Goal: Information Seeking & Learning: Find specific fact

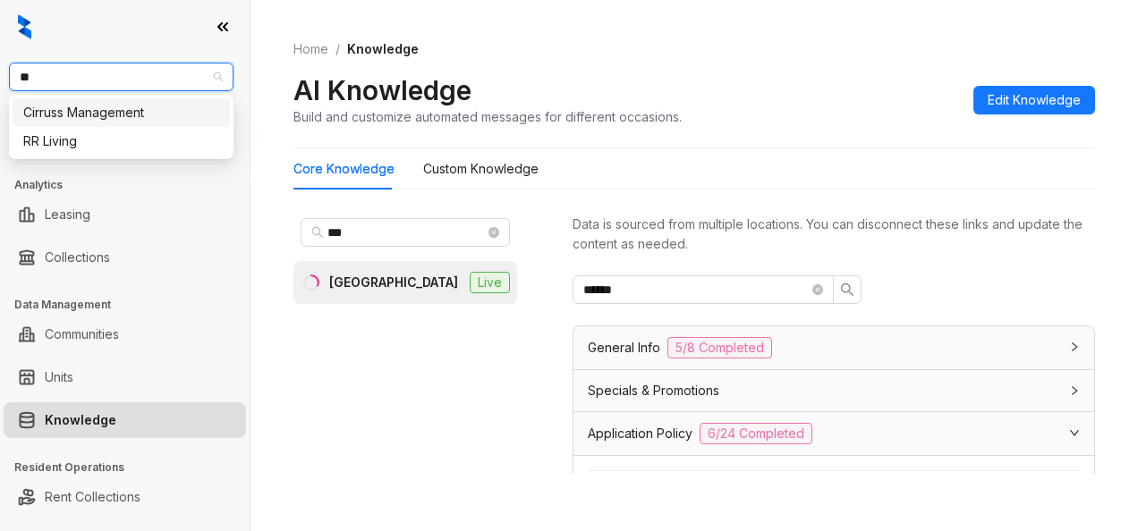
scroll to position [297, 0]
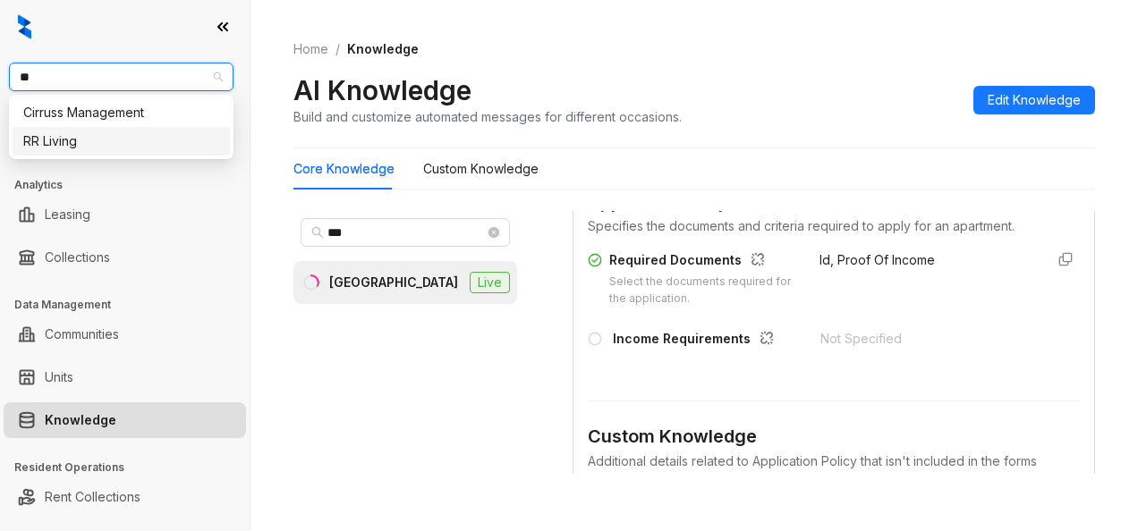
click at [79, 134] on div "RR Living" at bounding box center [121, 141] width 196 height 20
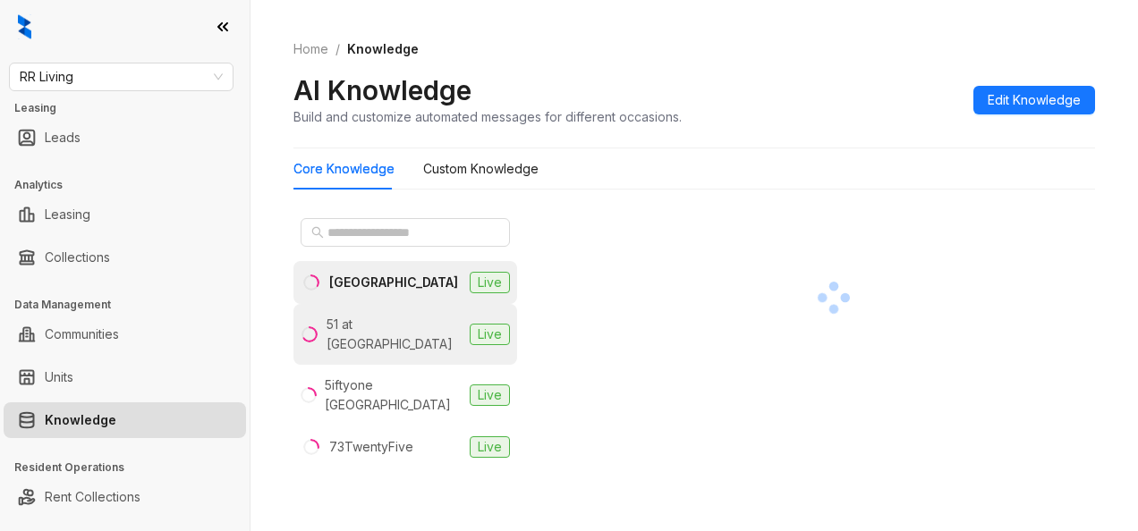
click at [395, 318] on div "51 at [GEOGRAPHIC_DATA]" at bounding box center [394, 334] width 136 height 39
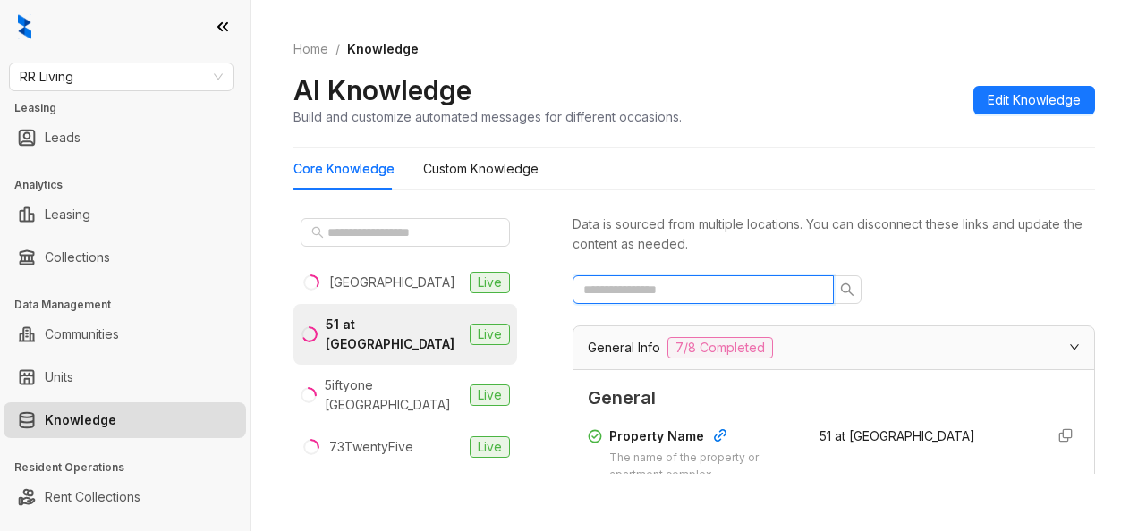
click at [670, 281] on input "text" at bounding box center [695, 290] width 225 height 20
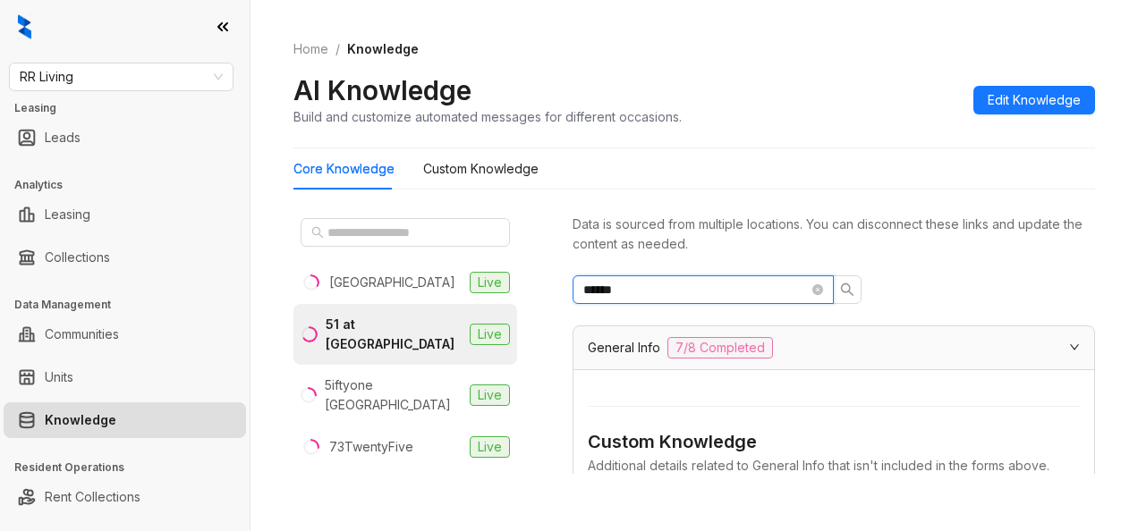
type input "******"
click at [854, 289] on button "button" at bounding box center [847, 290] width 29 height 29
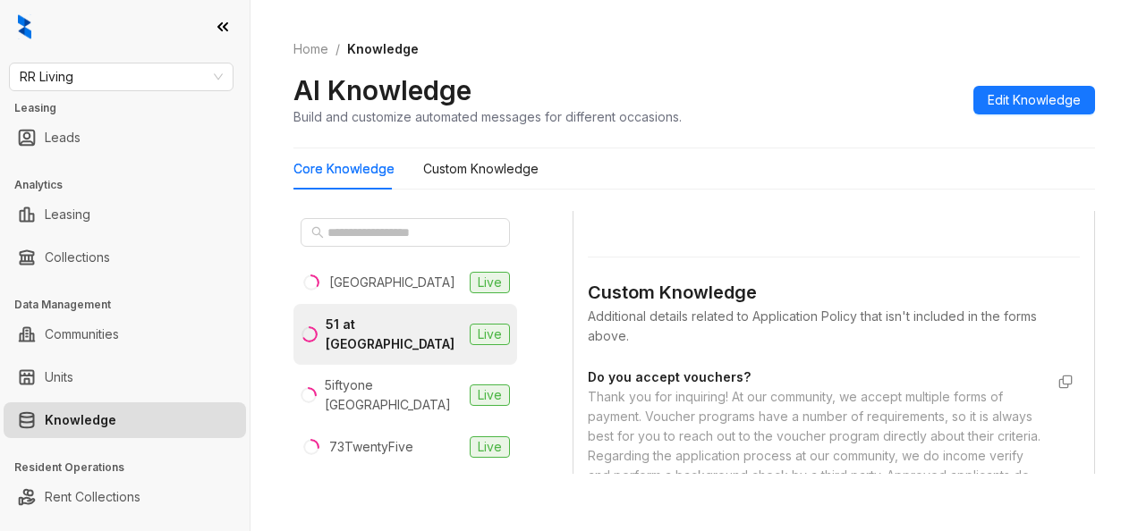
scroll to position [785, 0]
drag, startPoint x: 798, startPoint y: 232, endPoint x: 861, endPoint y: 232, distance: 62.6
click at [861, 201] on span "3x the rent" at bounding box center [851, 193] width 64 height 15
copy span "3x the rent"
